Goal: Navigation & Orientation: Find specific page/section

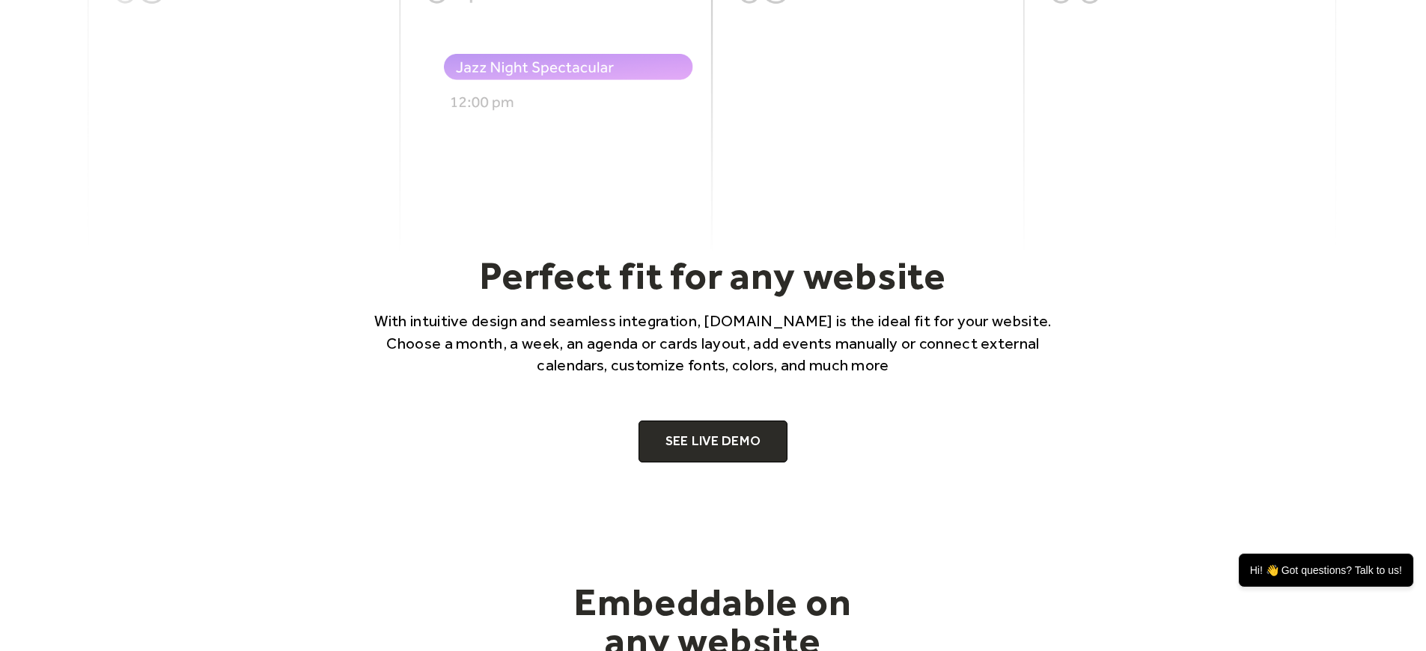
scroll to position [902, 0]
click at [724, 455] on link "SEE LIVE DEMO" at bounding box center [714, 442] width 150 height 42
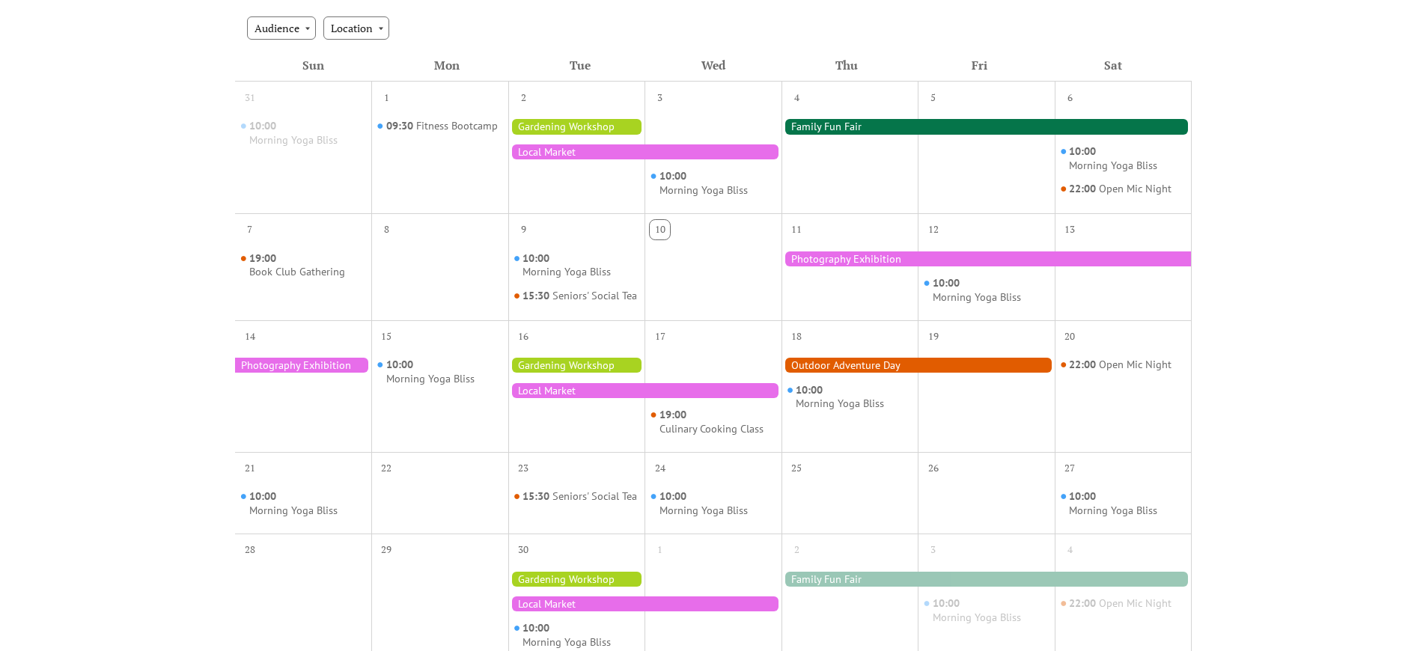
scroll to position [16, 0]
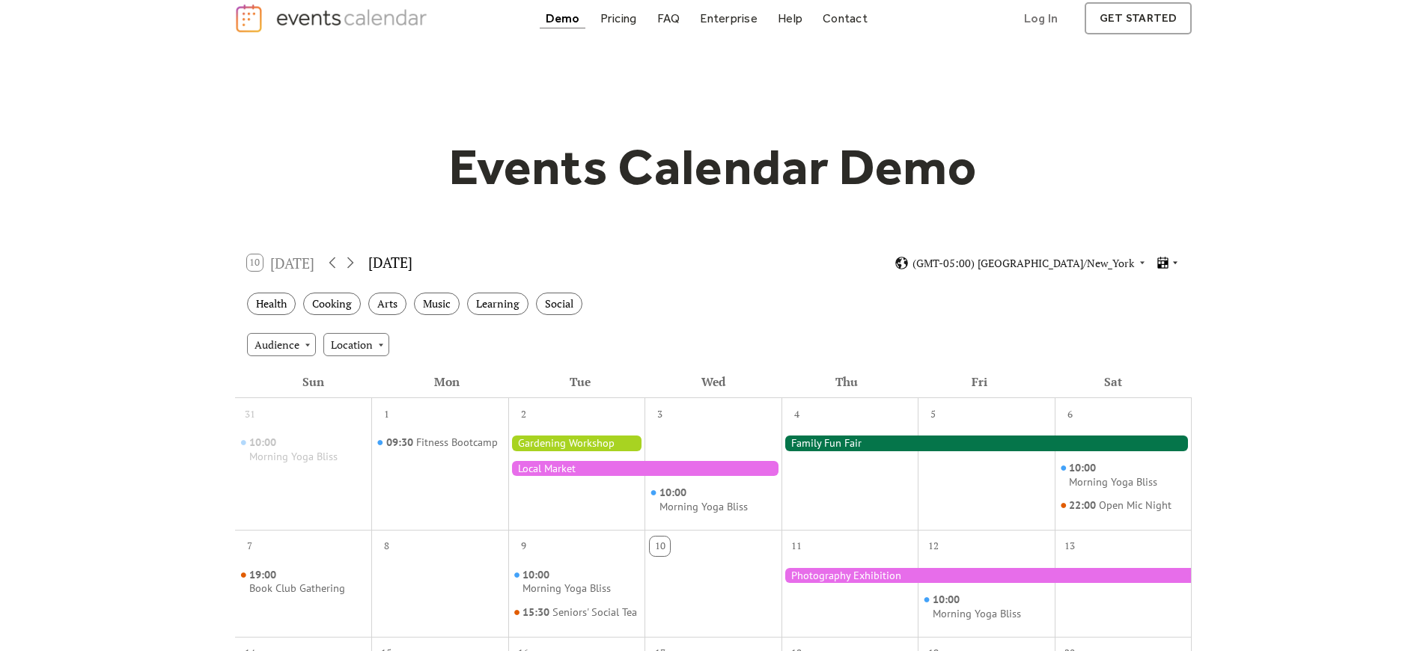
click at [1175, 262] on icon at bounding box center [1175, 263] width 4 height 3
click at [1136, 317] on span "Cards" at bounding box center [1144, 313] width 27 height 16
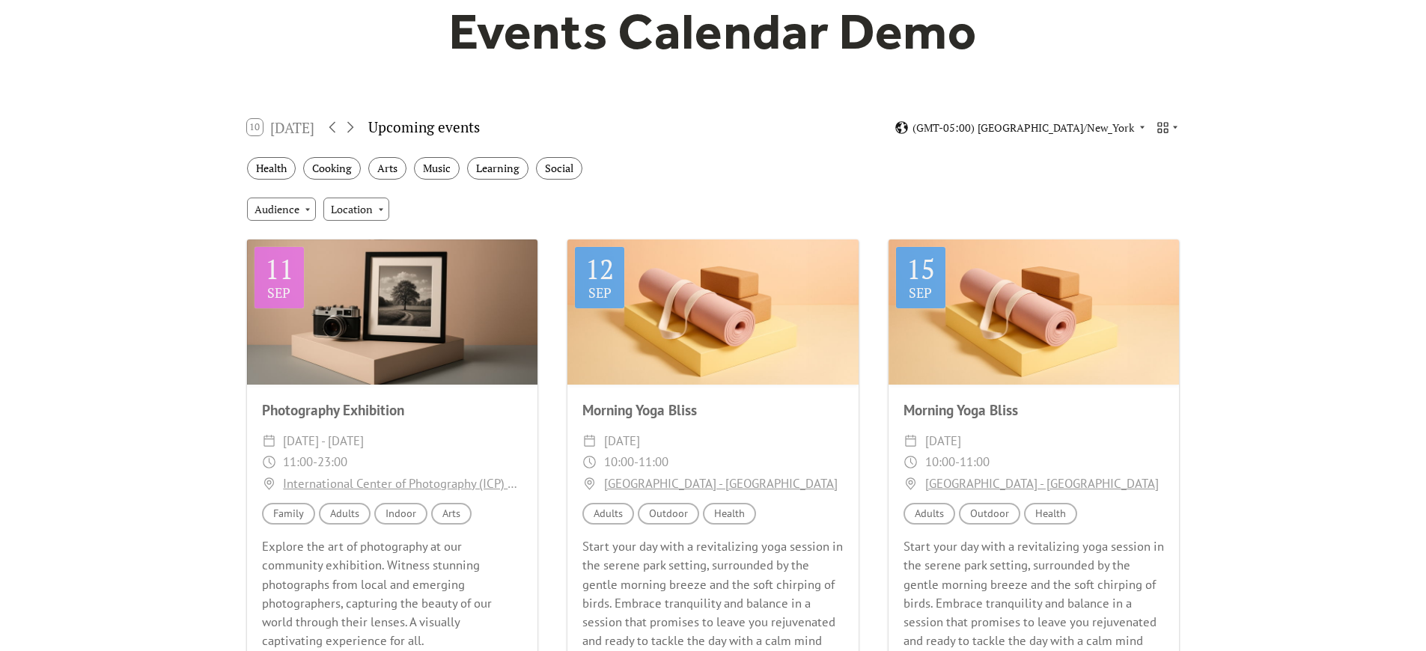
scroll to position [133, 0]
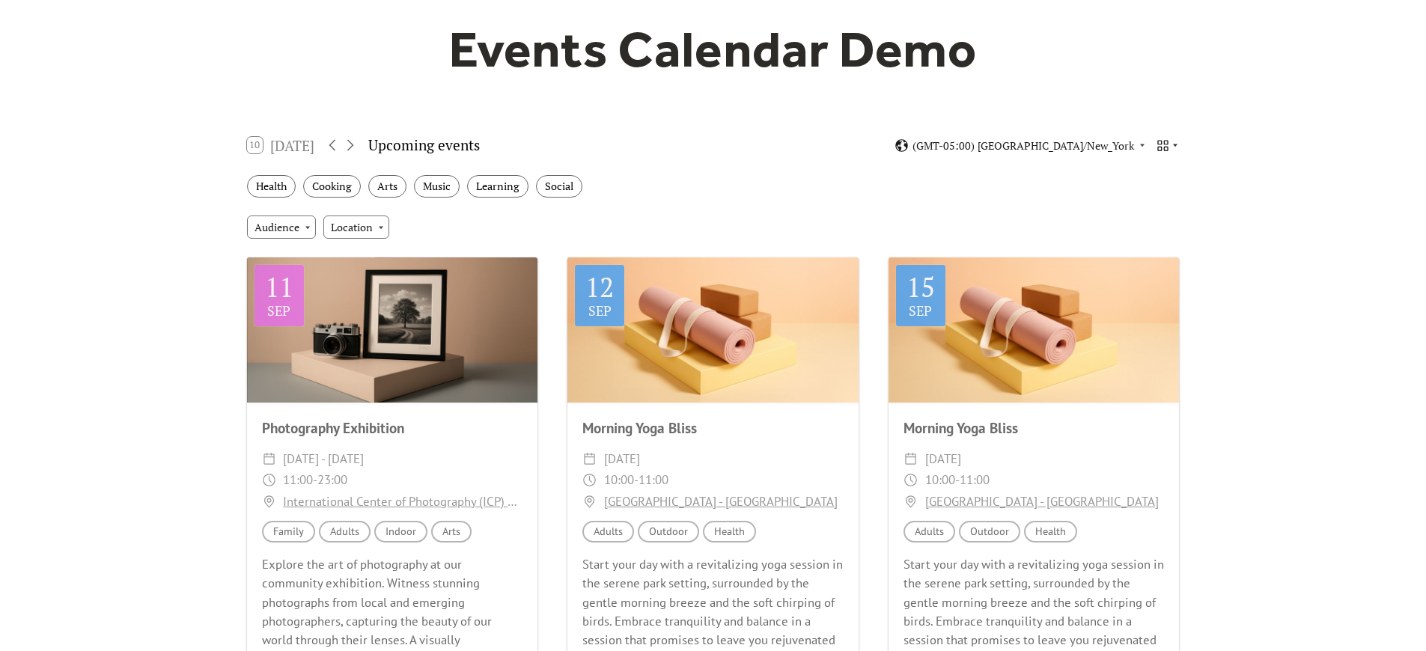
click at [1173, 148] on icon at bounding box center [1175, 145] width 9 height 9
click at [1147, 246] on span "Week" at bounding box center [1143, 252] width 25 height 16
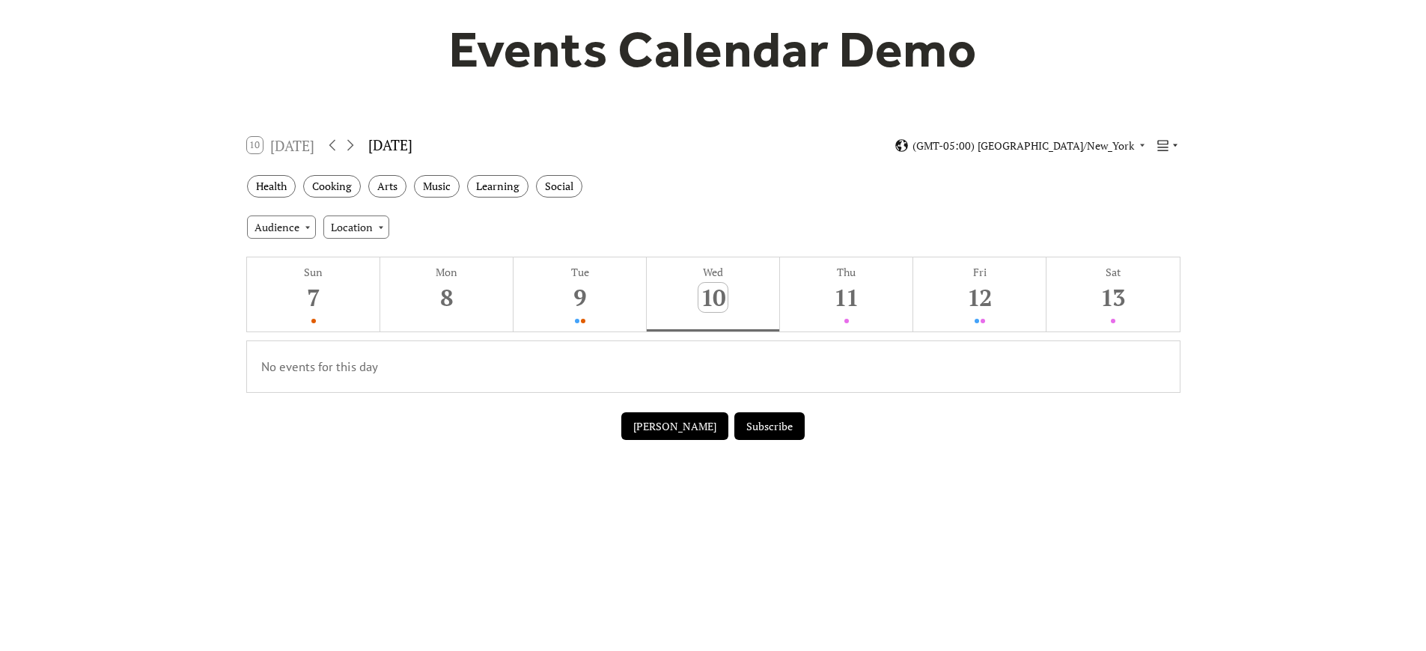
click at [1176, 144] on icon at bounding box center [1175, 145] width 9 height 9
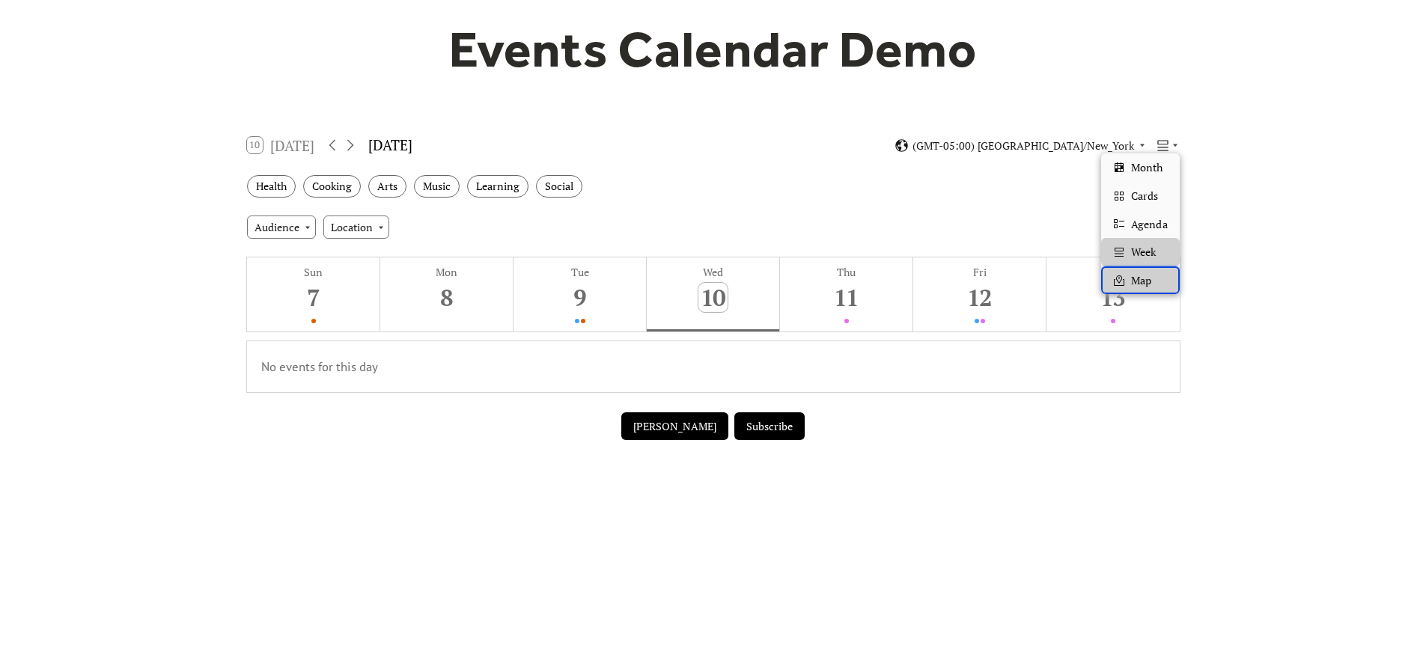
click at [1128, 285] on div "Map" at bounding box center [1140, 281] width 78 height 28
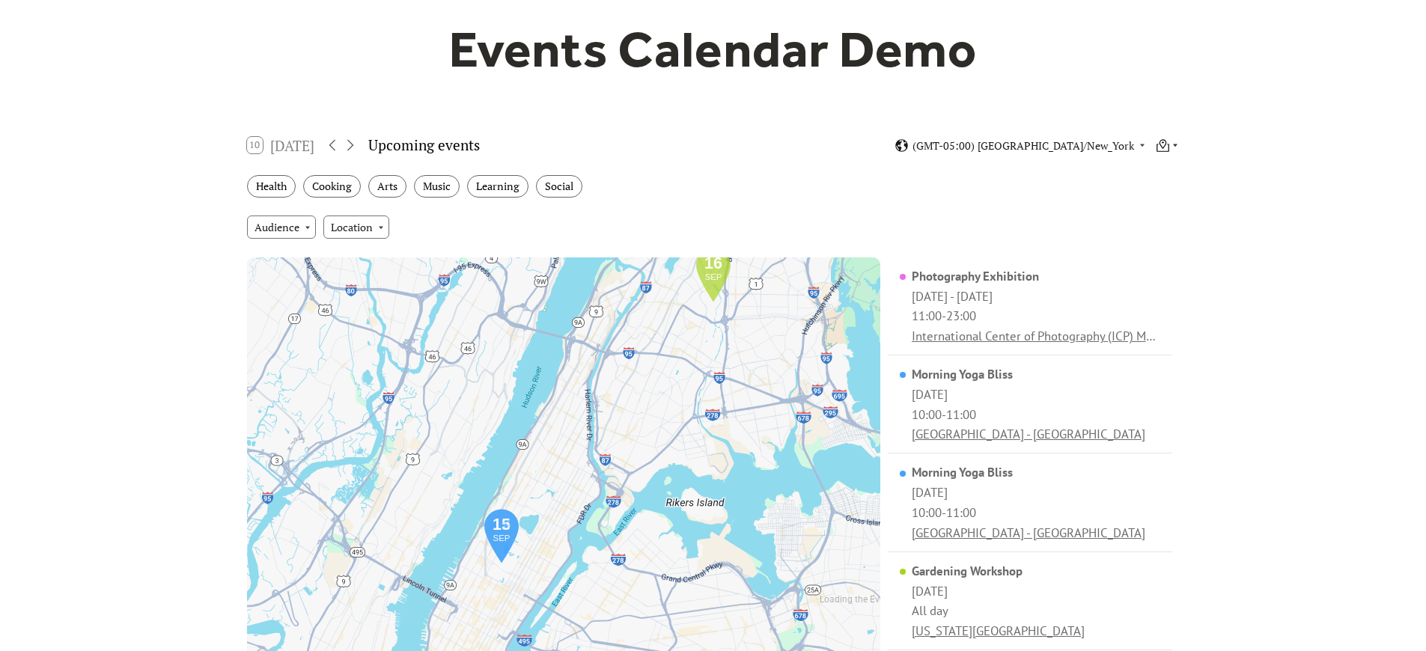
click at [1167, 145] on icon at bounding box center [1163, 146] width 14 height 14
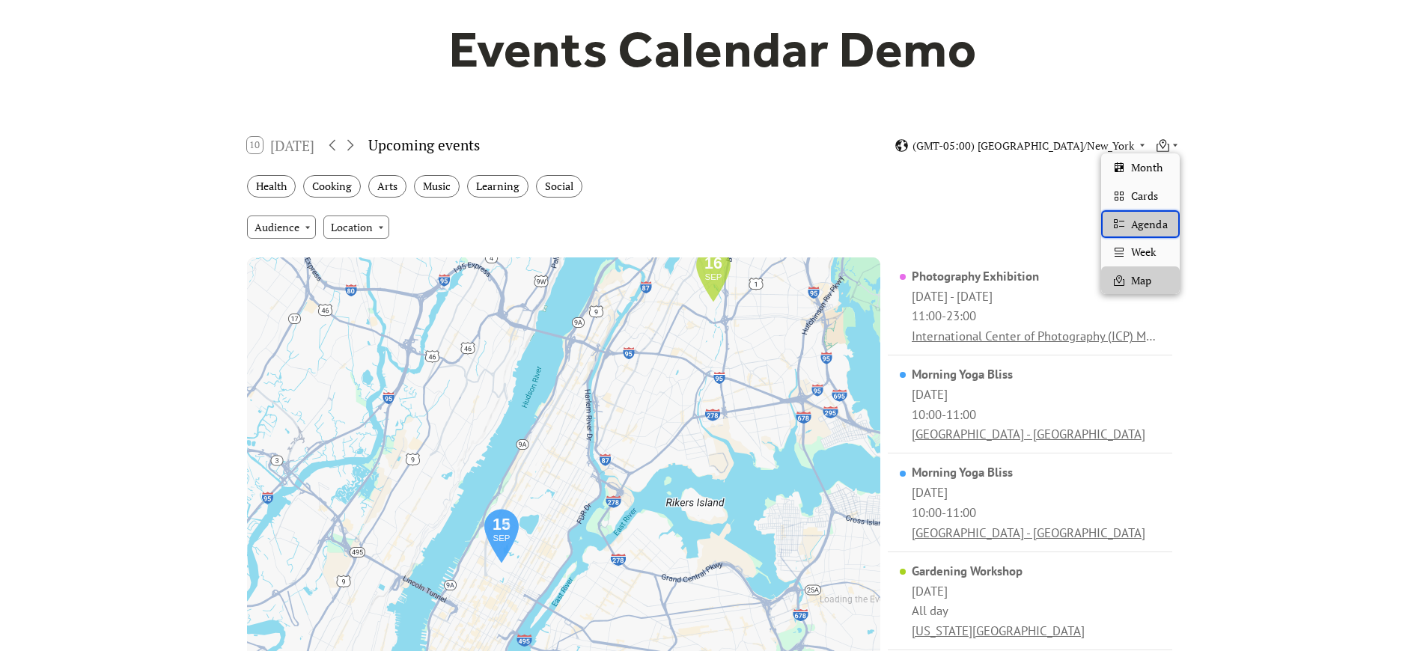
click at [1133, 219] on span "Agenda" at bounding box center [1149, 224] width 36 height 16
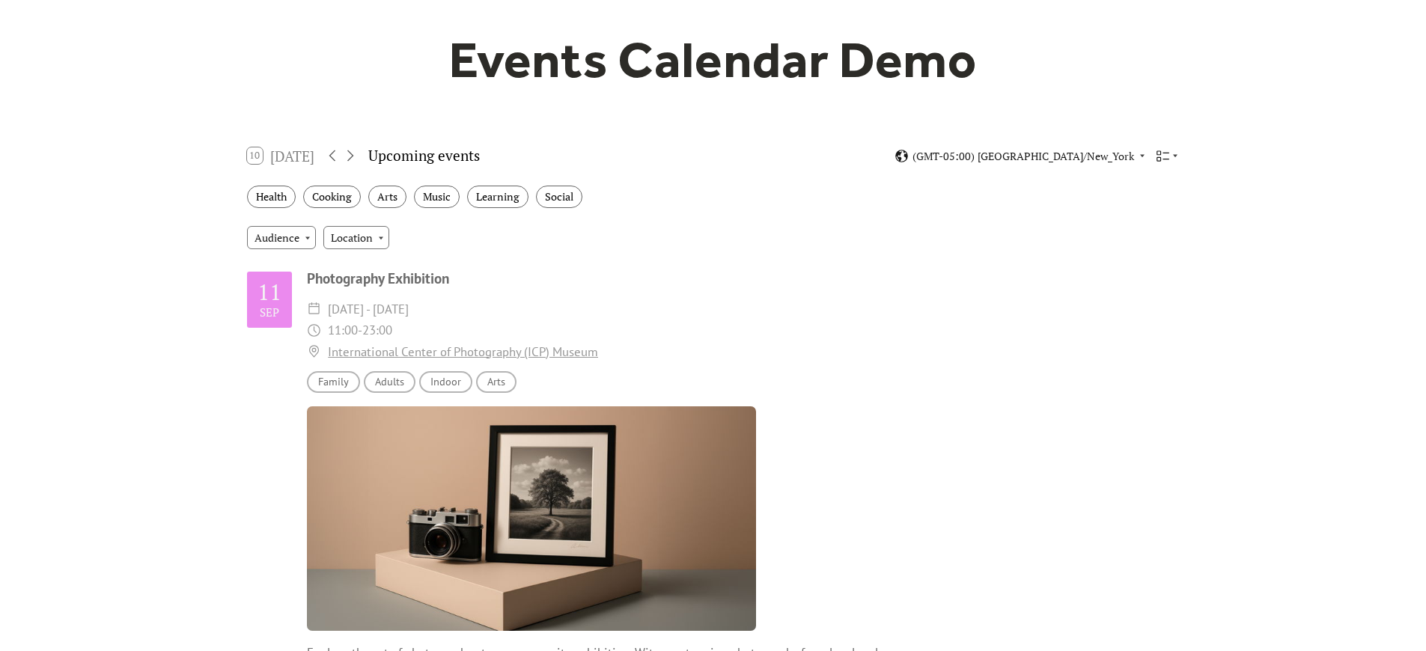
scroll to position [0, 0]
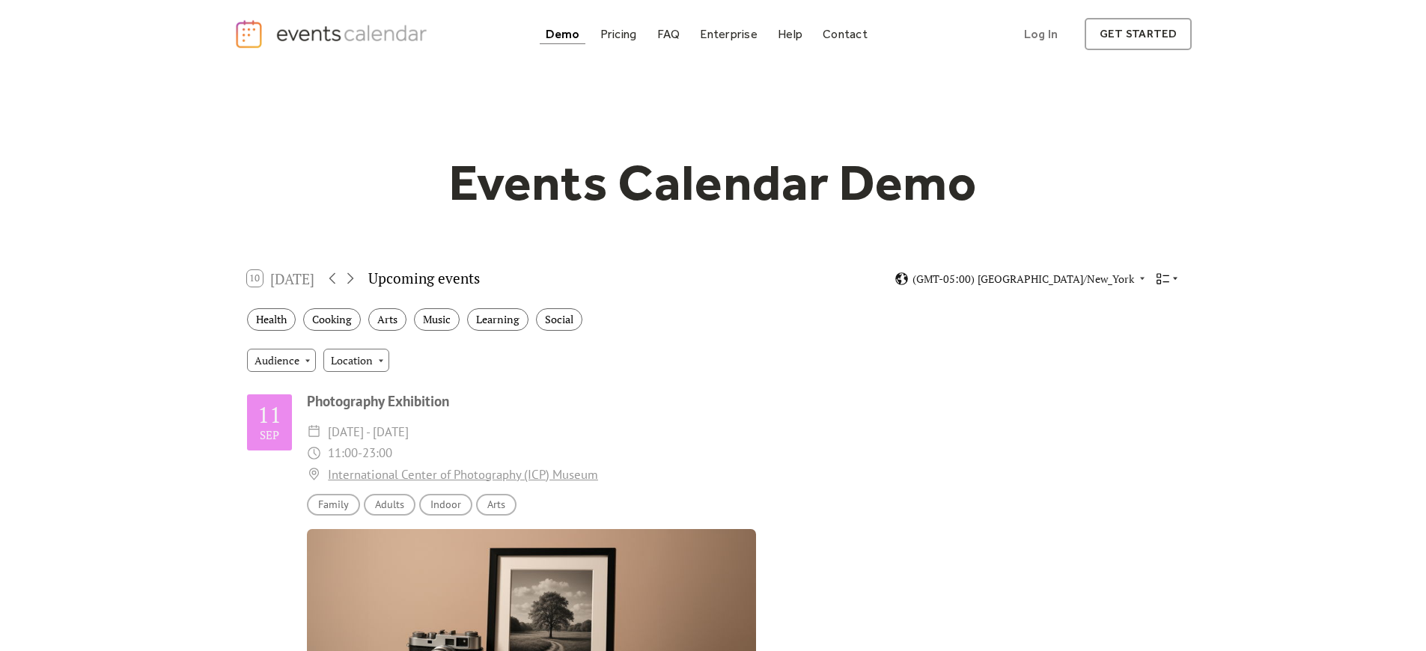
click at [1168, 279] on icon at bounding box center [1163, 279] width 14 height 14
click at [1156, 162] on div "Events Calendar Demo" at bounding box center [713, 182] width 958 height 61
